Goal: Information Seeking & Learning: Learn about a topic

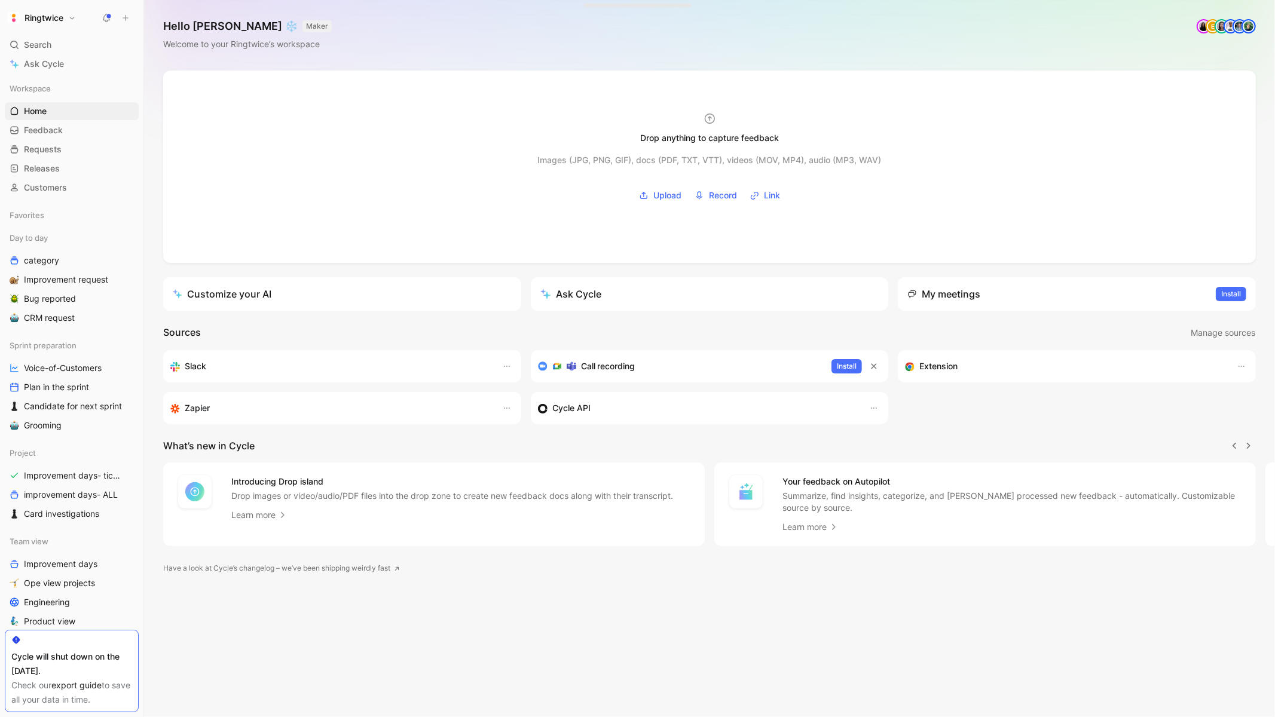
scroll to position [0, 1]
click at [47, 43] on span "Search" at bounding box center [37, 45] width 27 height 14
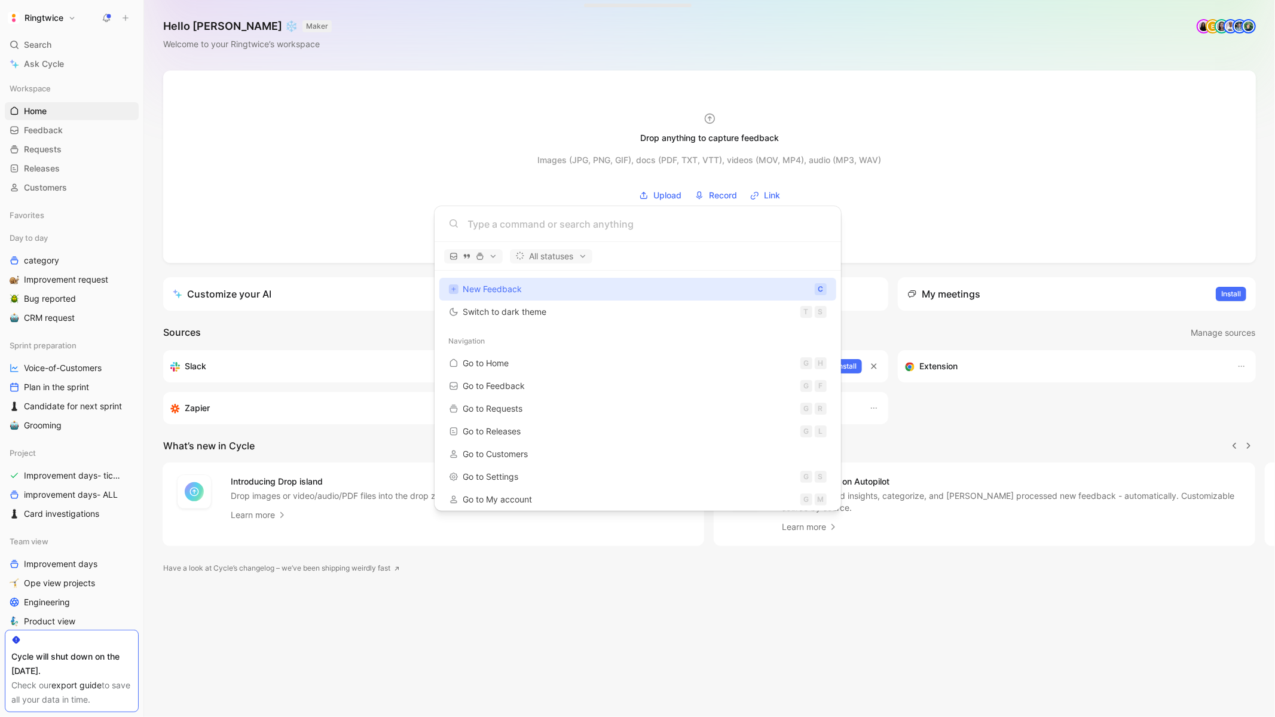
click at [100, 18] on body "Ringtwice Search ⌘ K Ask Cycle Workspace Home G then H Feedback G then F Reques…" at bounding box center [637, 358] width 1275 height 717
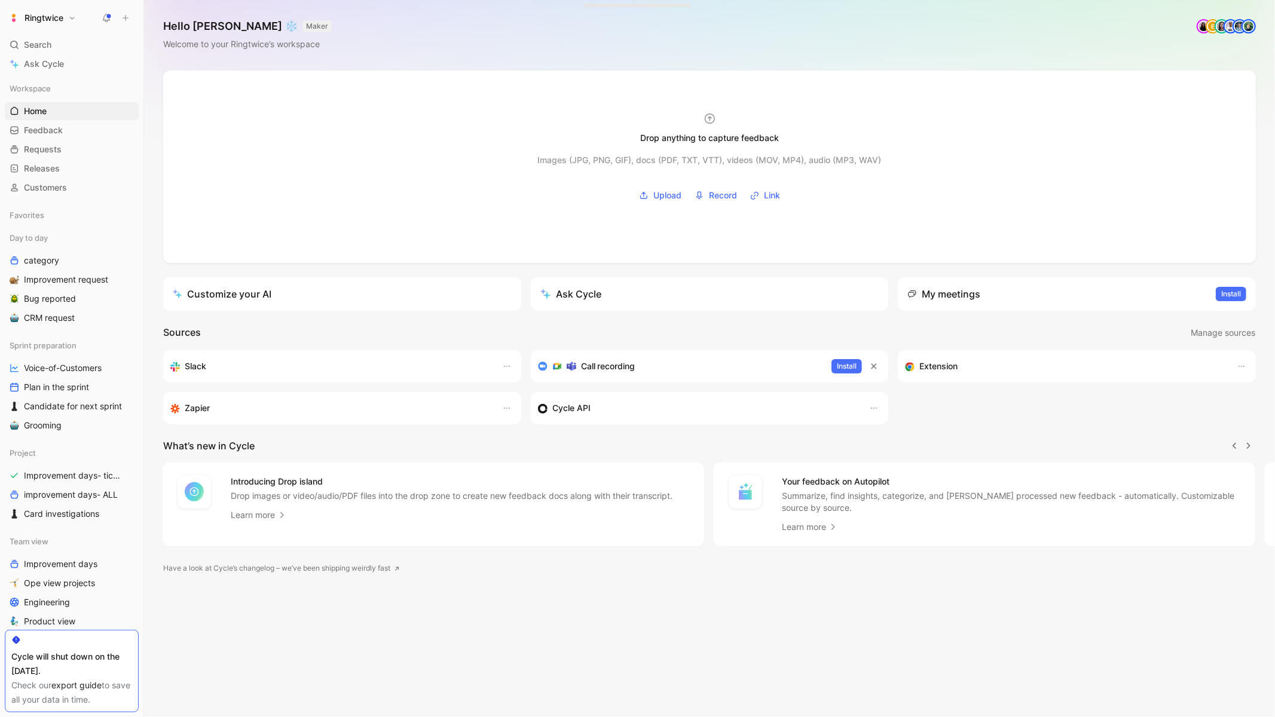
click at [105, 17] on icon at bounding box center [107, 18] width 10 height 10
click at [31, 45] on span "Search" at bounding box center [37, 45] width 27 height 14
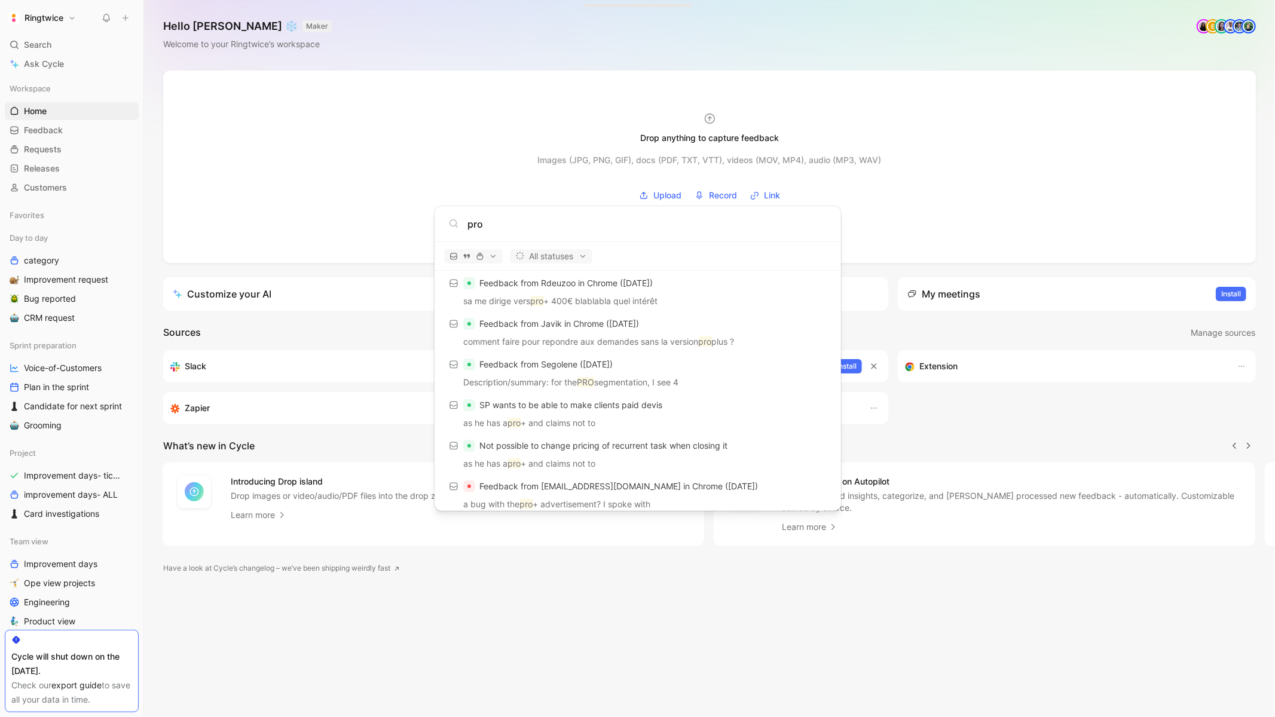
scroll to position [895, 0]
type input "pro"
click at [58, 397] on body "Ringtwice Search ⌘ K Ask Cycle Workspace Home G then H Feedback G then F Reques…" at bounding box center [637, 358] width 1275 height 717
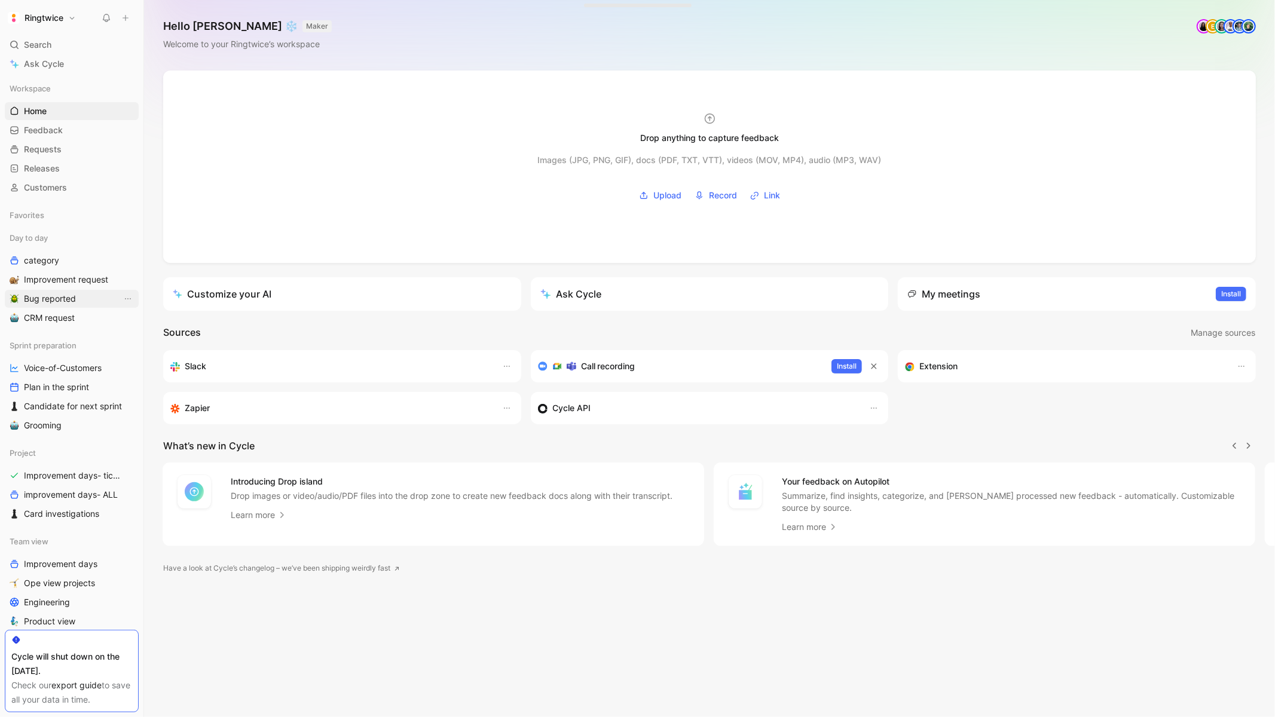
click at [51, 301] on span "Bug reported" at bounding box center [50, 299] width 52 height 12
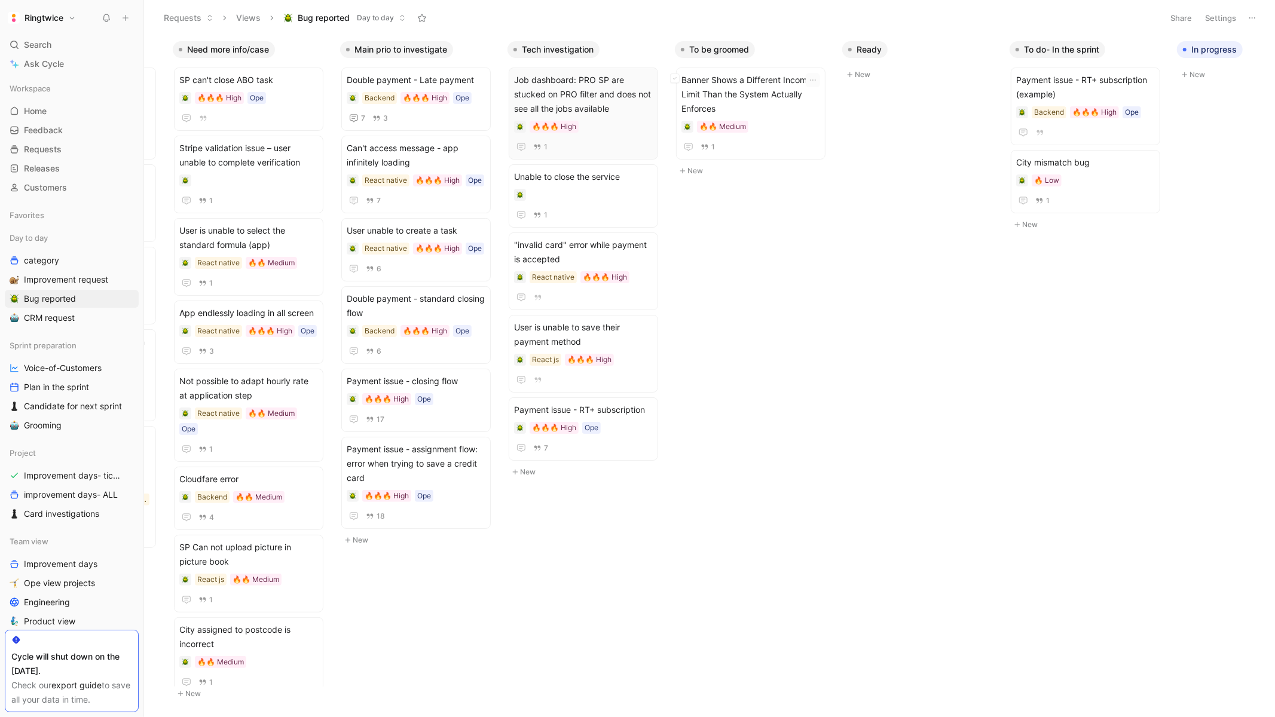
scroll to position [0, 155]
click at [597, 126] on div "🔥🔥🔥 High" at bounding box center [581, 127] width 139 height 12
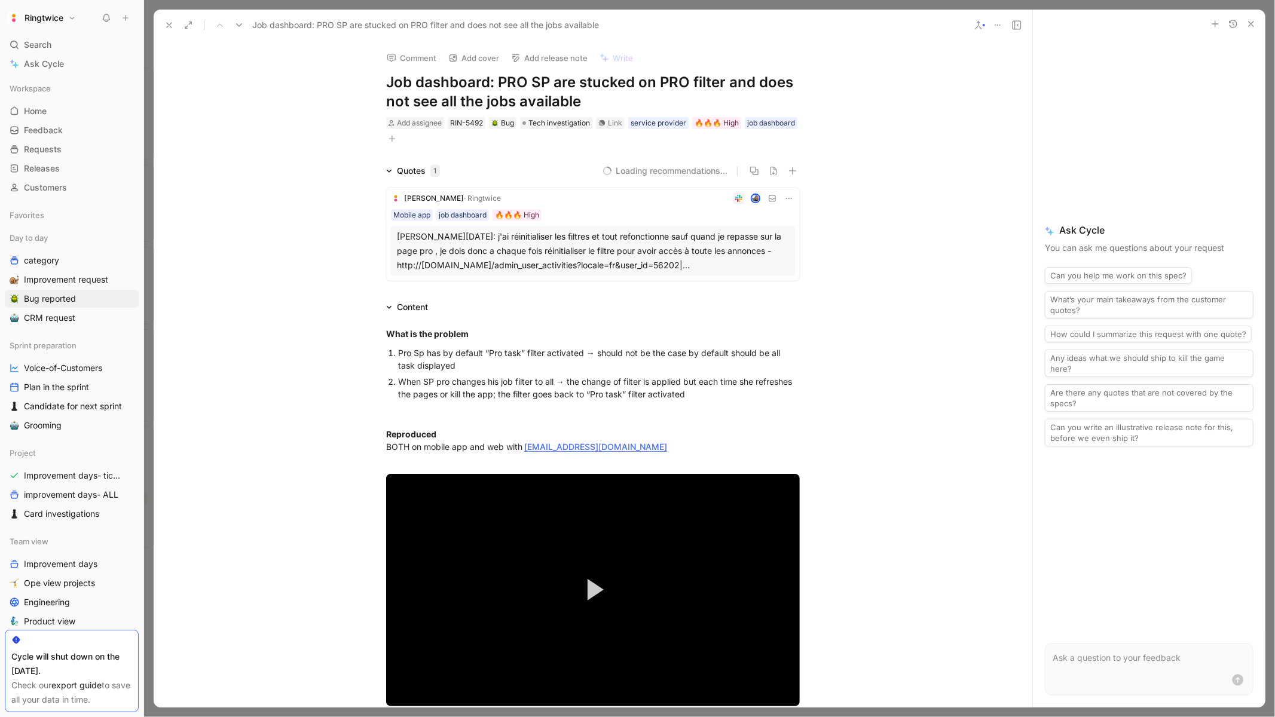
scroll to position [1394, 0]
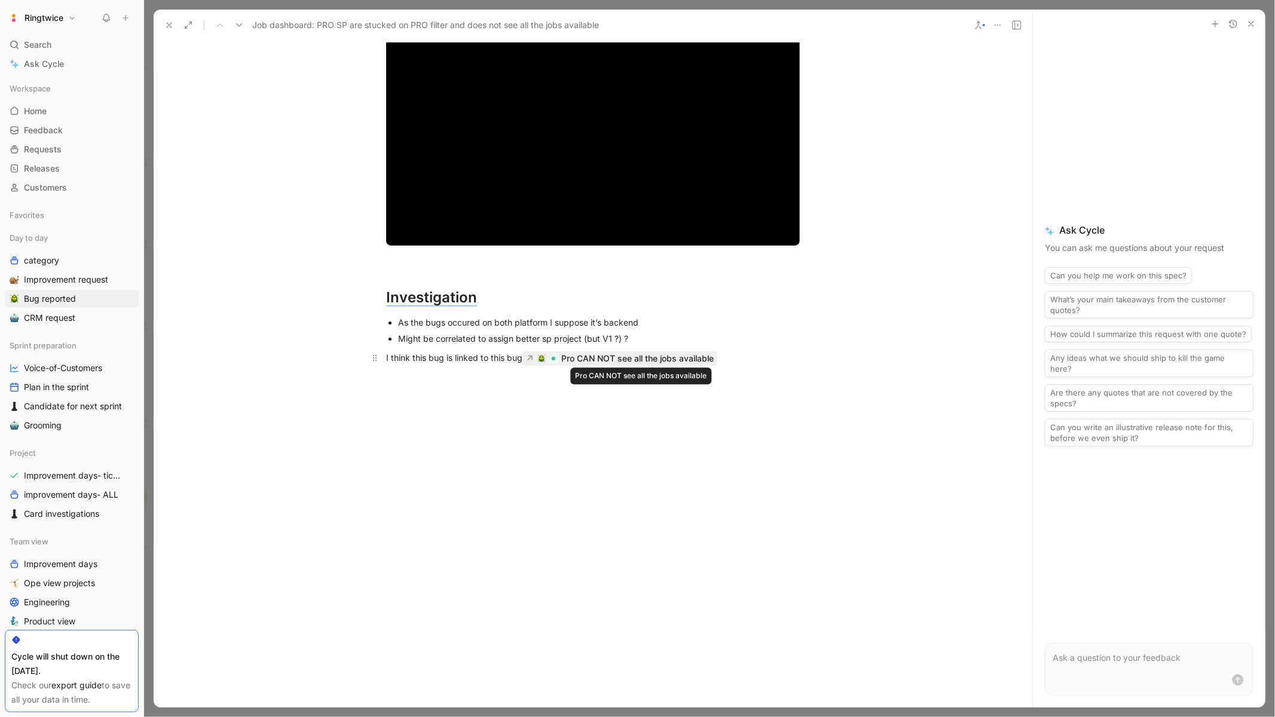
click at [647, 356] on div "Pro CAN NOT see all the jobs available" at bounding box center [637, 359] width 152 height 14
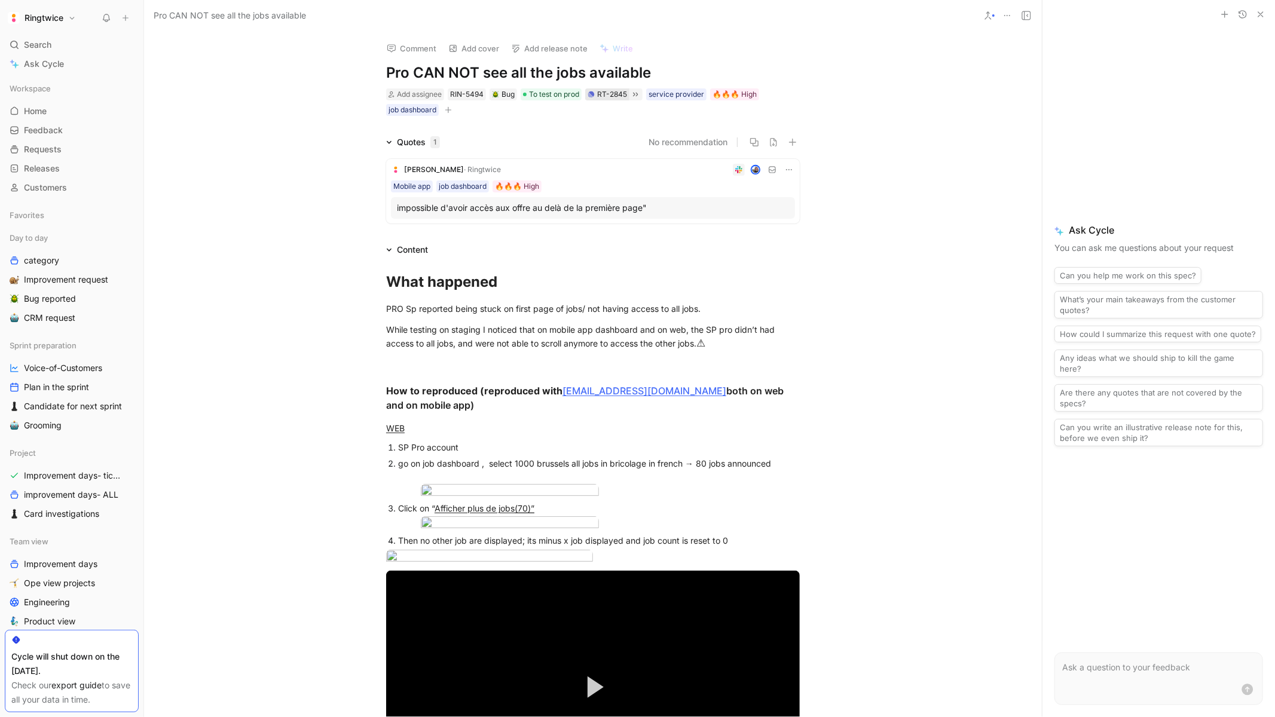
click at [616, 94] on div "RT-2845" at bounding box center [612, 94] width 30 height 12
click at [636, 91] on icon at bounding box center [636, 95] width 10 height 10
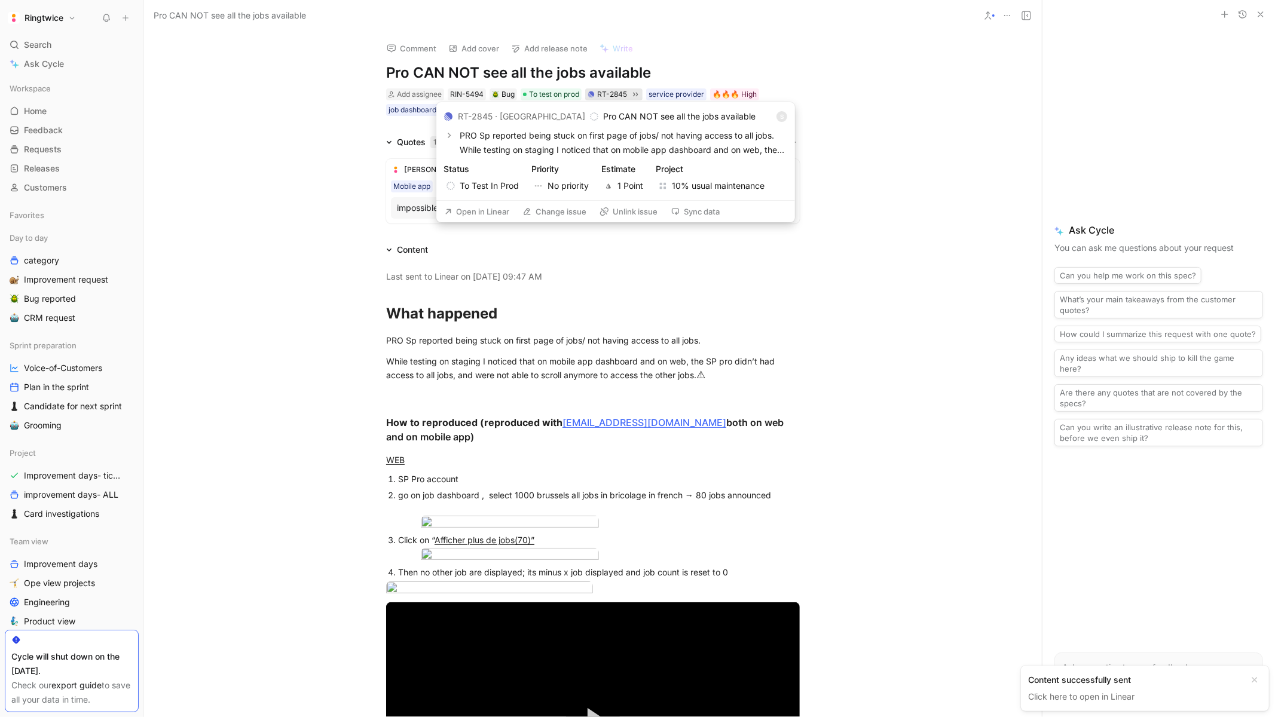
click at [605, 94] on div "RT-2845" at bounding box center [612, 94] width 30 height 12
click at [603, 115] on p "Pro CAN NOT see all the jobs available" at bounding box center [679, 116] width 152 height 14
click at [447, 114] on icon at bounding box center [448, 116] width 8 height 8
click at [488, 215] on button "Open in Linear" at bounding box center [477, 211] width 76 height 17
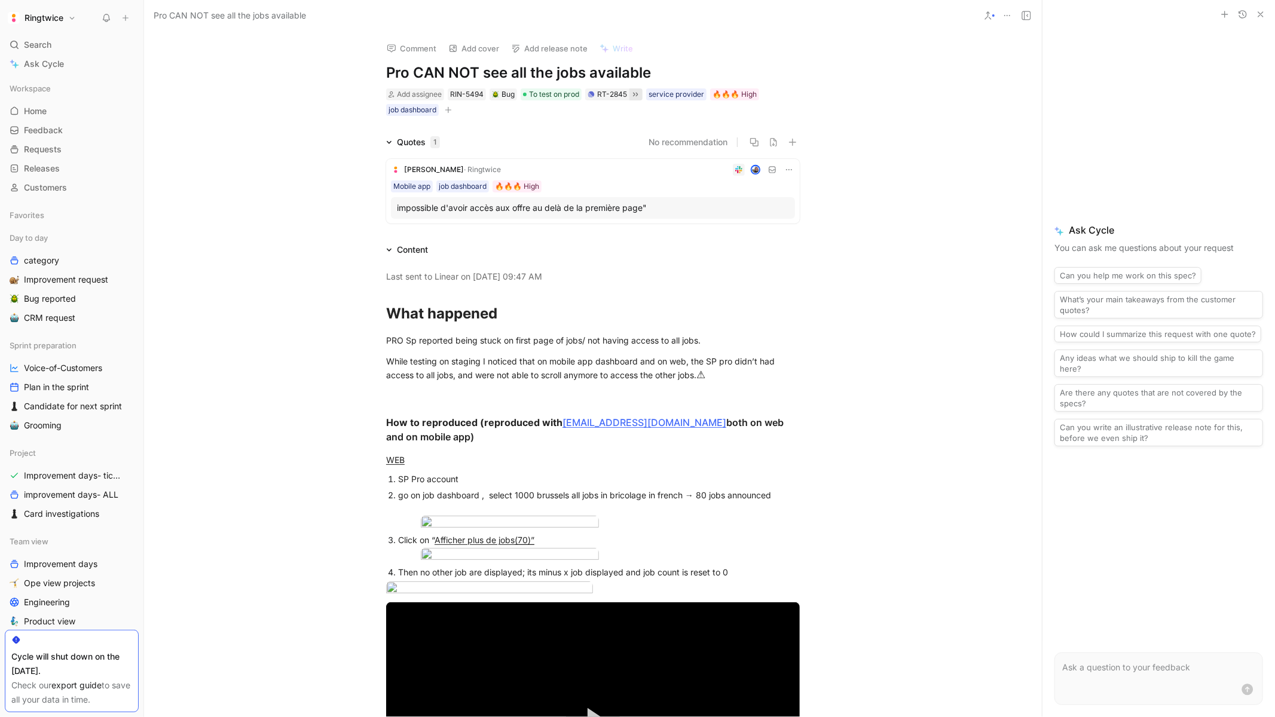
click at [544, 72] on h1 "Pro CAN NOT see all the jobs available" at bounding box center [593, 72] width 414 height 19
copy h1 "Pro CAN NOT see all the jobs available"
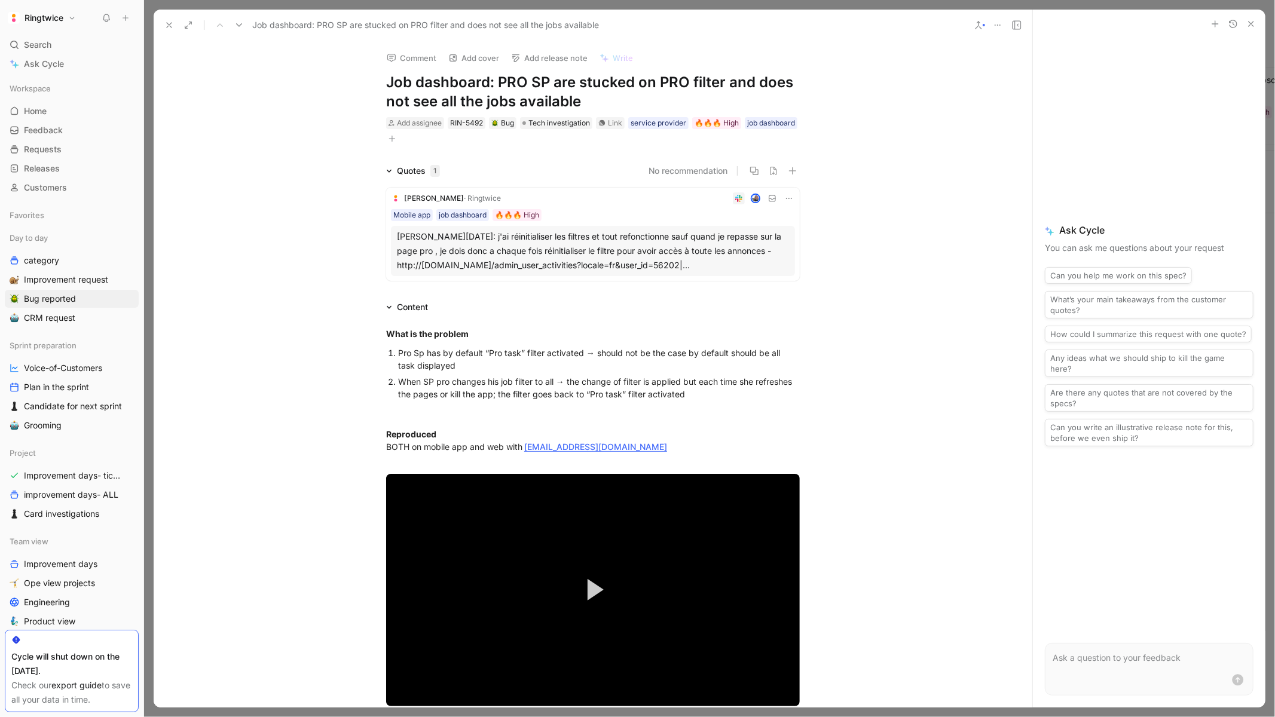
click at [893, 179] on div "Quotes 1 No recommendation Elisabeth · Ringtwice Mobile app job dashboard 🔥🔥🔥 H…" at bounding box center [593, 225] width 879 height 122
click at [970, 255] on div "Quotes 1 No recommendation Elisabeth · Ringtwice Mobile app job dashboard 🔥🔥🔥 H…" at bounding box center [593, 225] width 879 height 122
click at [1027, 25] on div "Job dashboard: PRO SP are stucked on PRO filter and does not see all the jobs a…" at bounding box center [593, 26] width 879 height 32
click at [1020, 25] on use at bounding box center [1017, 25] width 8 height 8
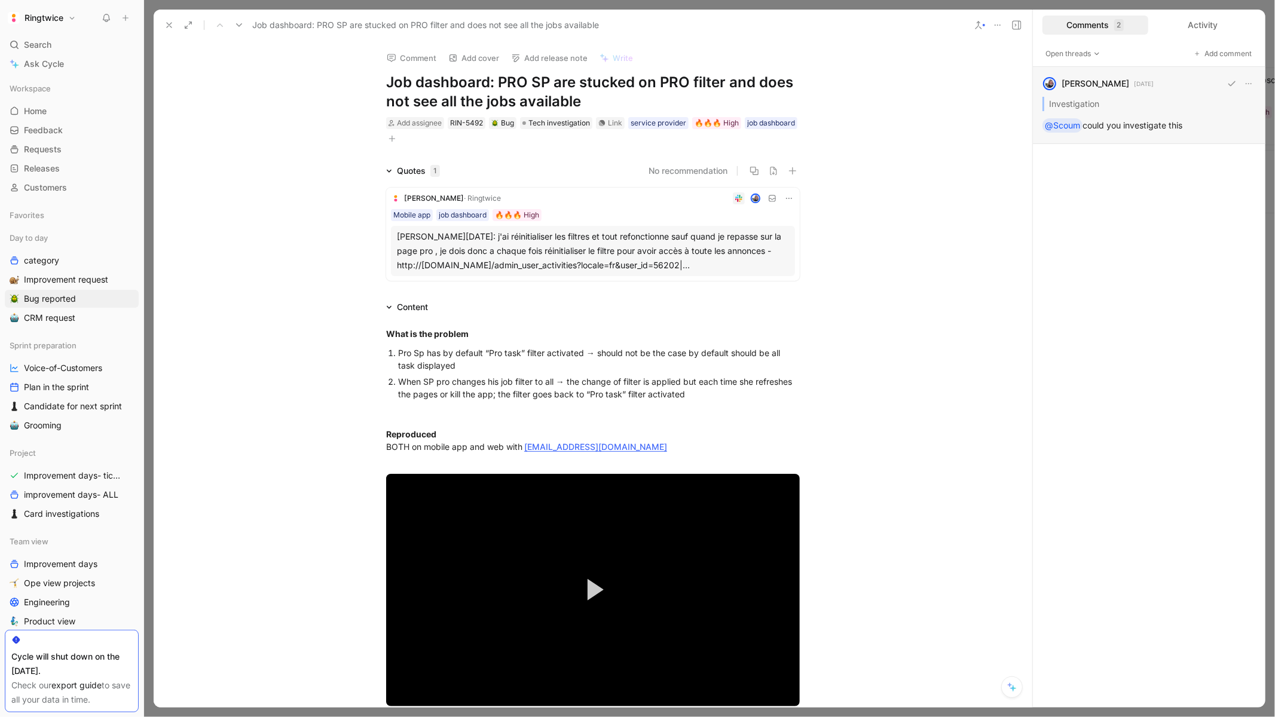
click at [1154, 96] on div "blanche havenne 6 days ago Investigation @Scoum could you investigate this" at bounding box center [1149, 105] width 233 height 77
